Goal: Find specific page/section: Find specific page/section

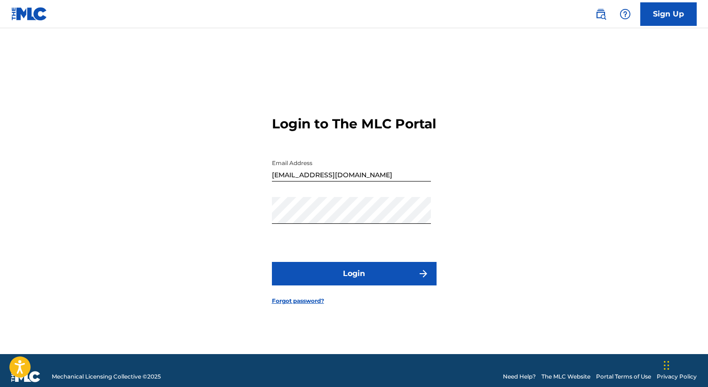
click at [382, 285] on button "Login" at bounding box center [354, 274] width 165 height 24
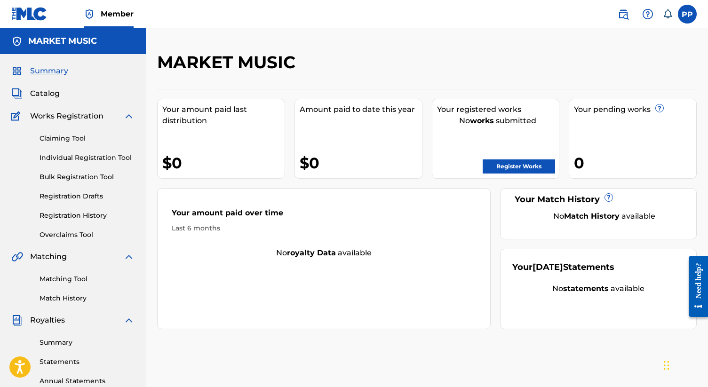
click at [45, 93] on span "Catalog" at bounding box center [45, 93] width 30 height 11
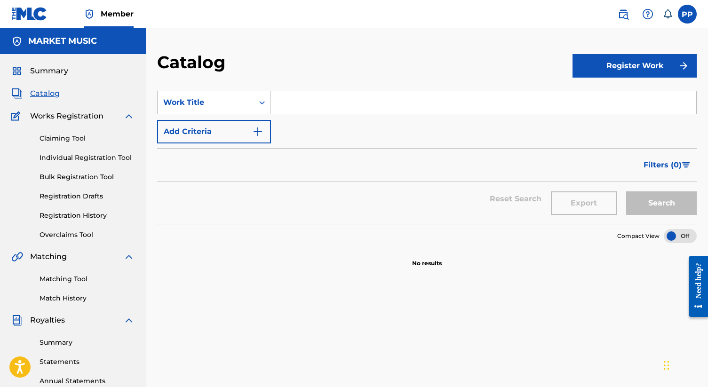
click at [41, 93] on span "Catalog" at bounding box center [45, 93] width 30 height 11
